Goal: Information Seeking & Learning: Learn about a topic

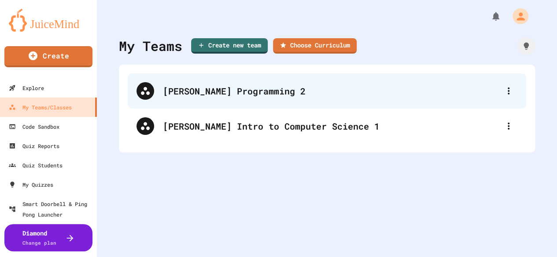
click at [273, 88] on div "[PERSON_NAME] Programming 2" at bounding box center [331, 90] width 337 height 13
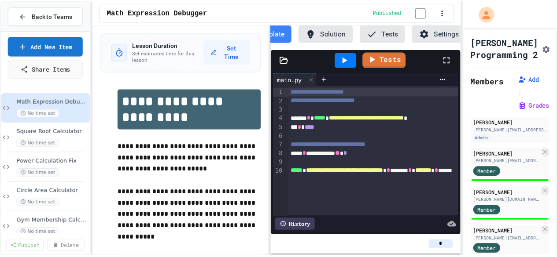
scroll to position [0, 28]
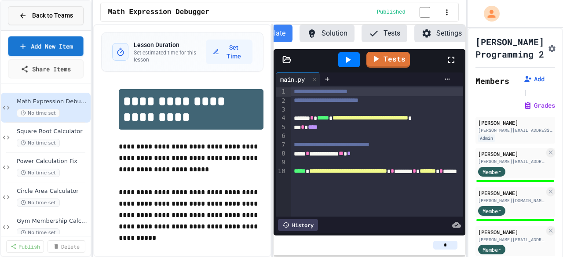
click at [49, 15] on span "Back to Teams" at bounding box center [52, 15] width 41 height 9
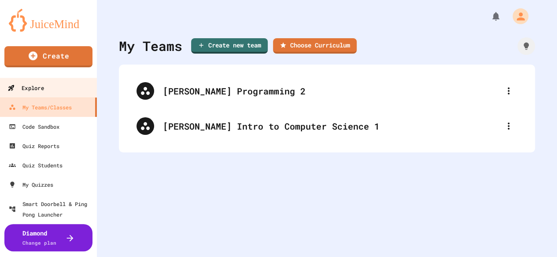
click at [37, 89] on div "Explore" at bounding box center [25, 88] width 36 height 11
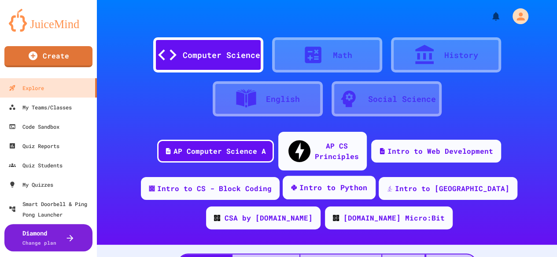
click at [319, 183] on div "Intro to Python" at bounding box center [333, 188] width 68 height 11
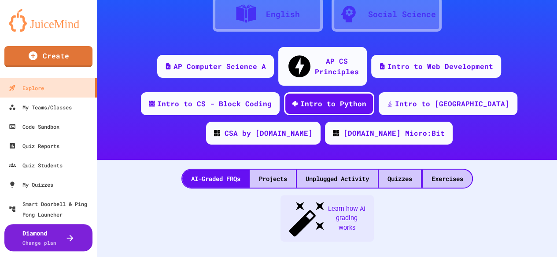
scroll to position [88, 0]
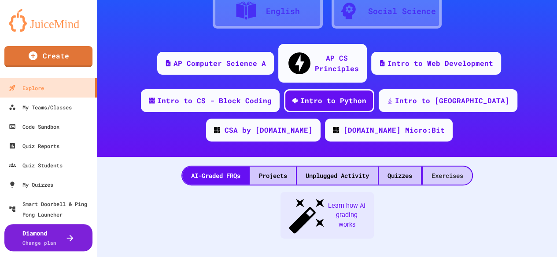
click at [457, 167] on div "Exercises" at bounding box center [446, 176] width 49 height 18
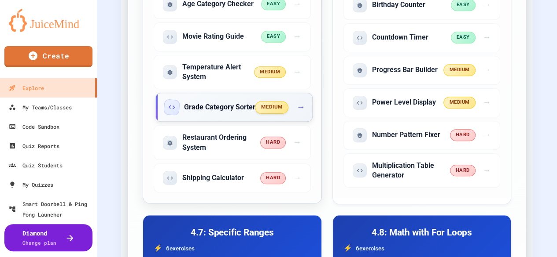
scroll to position [1804, 0]
